Goal: Task Accomplishment & Management: Use online tool/utility

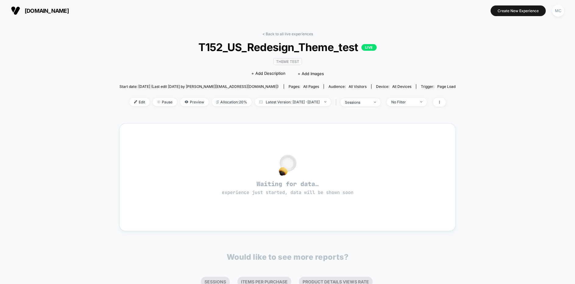
click at [170, 61] on div "< Back to all live experiences T152_US_Redesign_Theme_test LIVE Theme Test Clic…" at bounding box center [287, 73] width 336 height 83
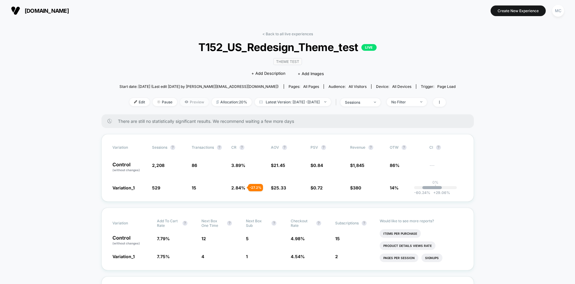
click at [180, 104] on span "Preview" at bounding box center [194, 102] width 29 height 8
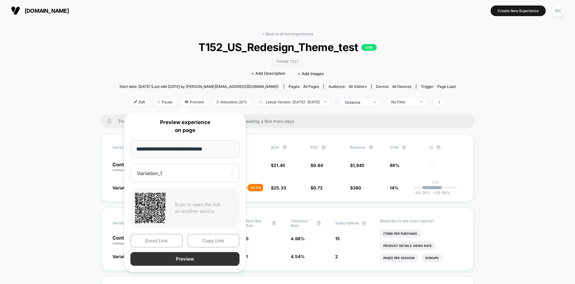
click at [187, 262] on button "Preview" at bounding box center [184, 259] width 109 height 14
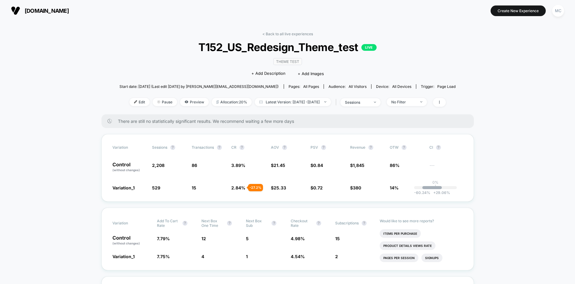
drag, startPoint x: 68, startPoint y: 159, endPoint x: 68, endPoint y: 153, distance: 5.2
click at [180, 103] on span "Preview" at bounding box center [194, 102] width 29 height 8
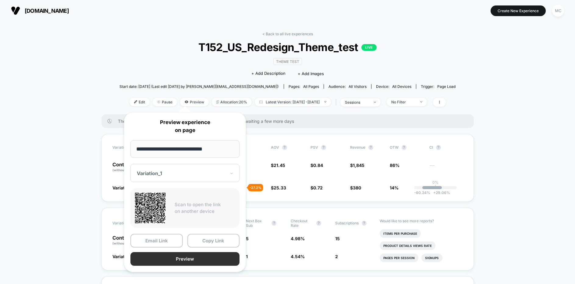
click at [174, 263] on button "Preview" at bounding box center [184, 259] width 109 height 14
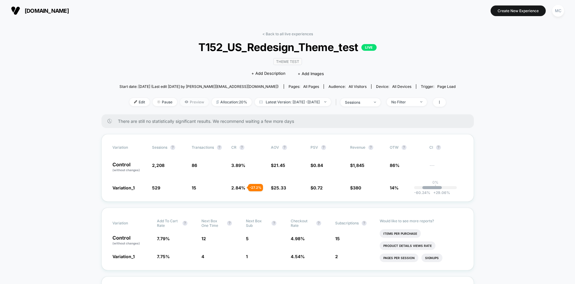
click at [181, 104] on span "Preview" at bounding box center [194, 102] width 29 height 8
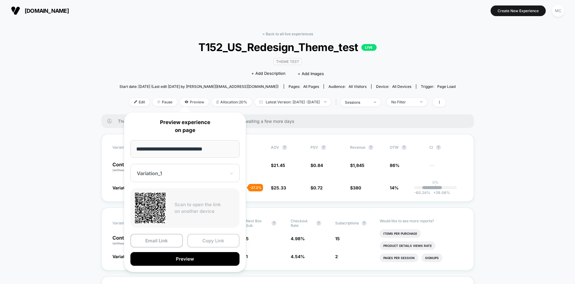
click at [214, 243] on button "Copy Link" at bounding box center [213, 241] width 52 height 14
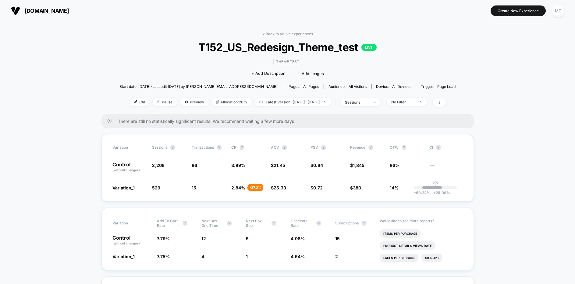
drag, startPoint x: 34, startPoint y: 183, endPoint x: 46, endPoint y: 179, distance: 12.3
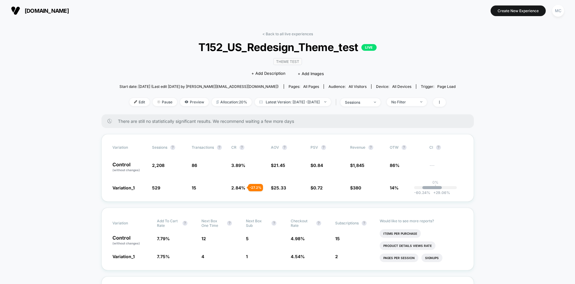
drag, startPoint x: 63, startPoint y: 185, endPoint x: 68, endPoint y: 184, distance: 5.3
drag, startPoint x: 82, startPoint y: 201, endPoint x: 137, endPoint y: 171, distance: 62.1
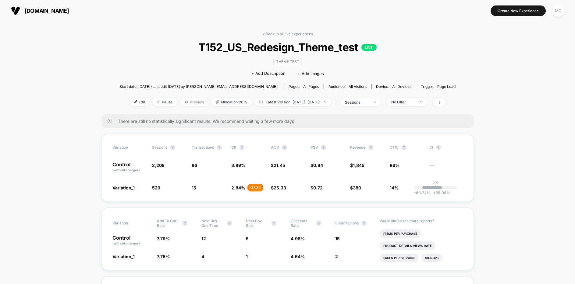
click at [182, 100] on span "Preview" at bounding box center [194, 102] width 29 height 8
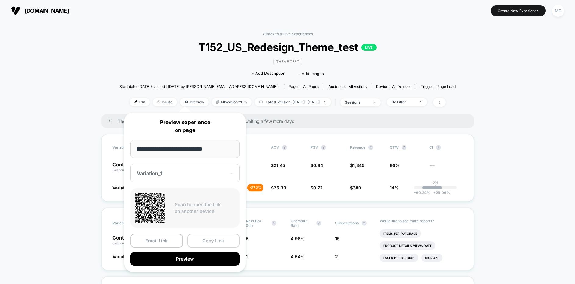
click at [199, 242] on button "Copy Link" at bounding box center [213, 241] width 52 height 14
